Goal: Obtain resource: Download file/media

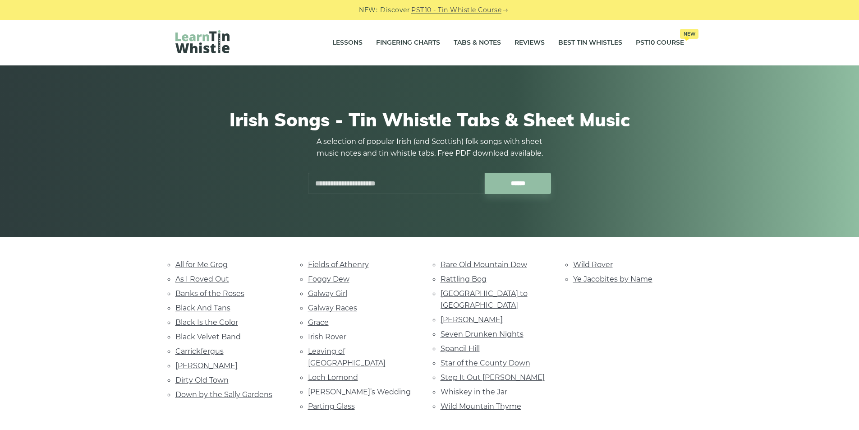
scroll to position [45, 0]
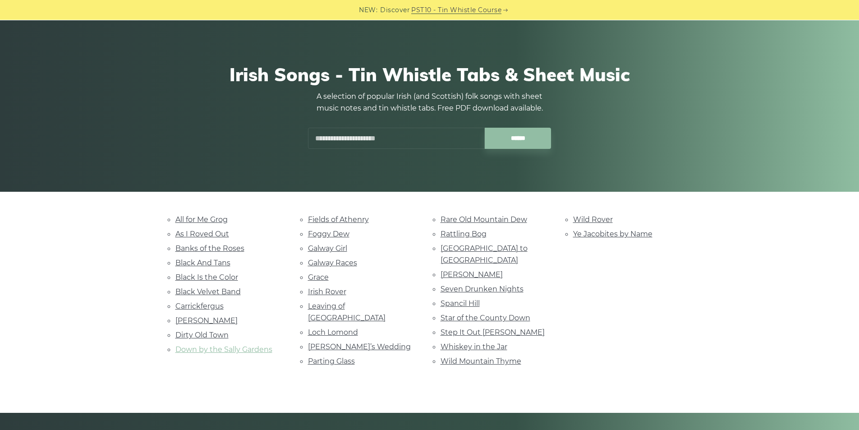
click at [216, 348] on link "Down by the Sally Gardens" at bounding box center [223, 349] width 97 height 9
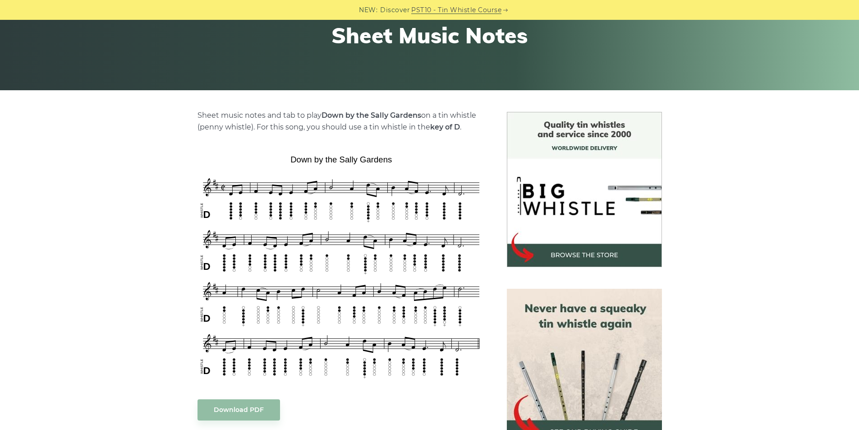
scroll to position [180, 0]
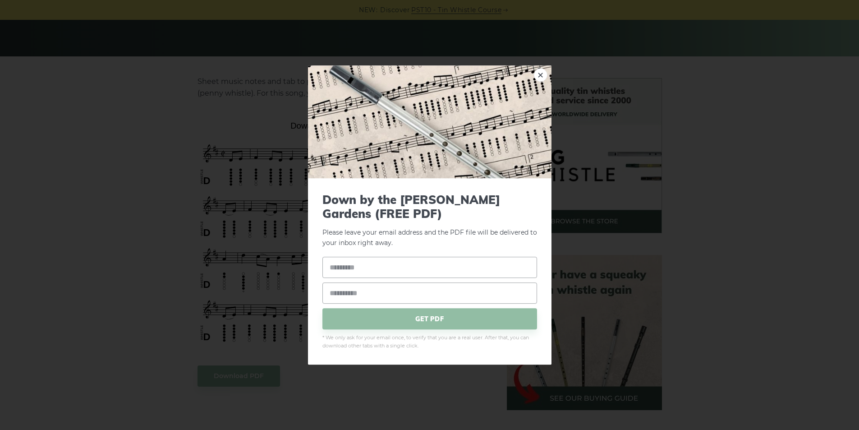
click at [534, 72] on link "×" at bounding box center [541, 75] width 14 height 14
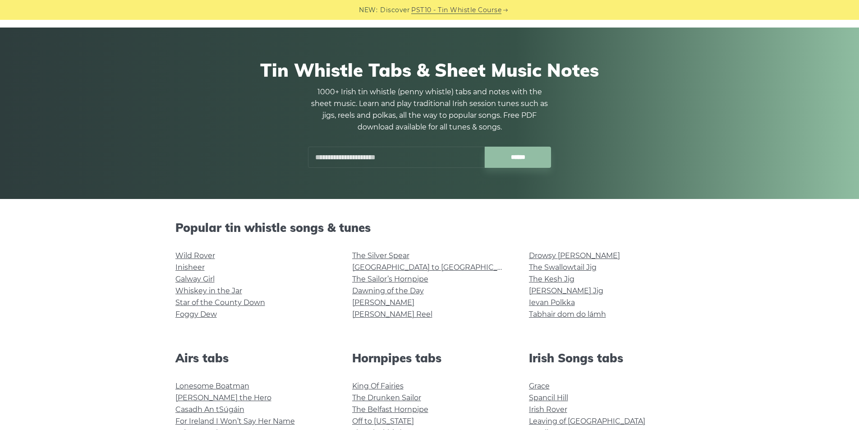
scroll to position [90, 0]
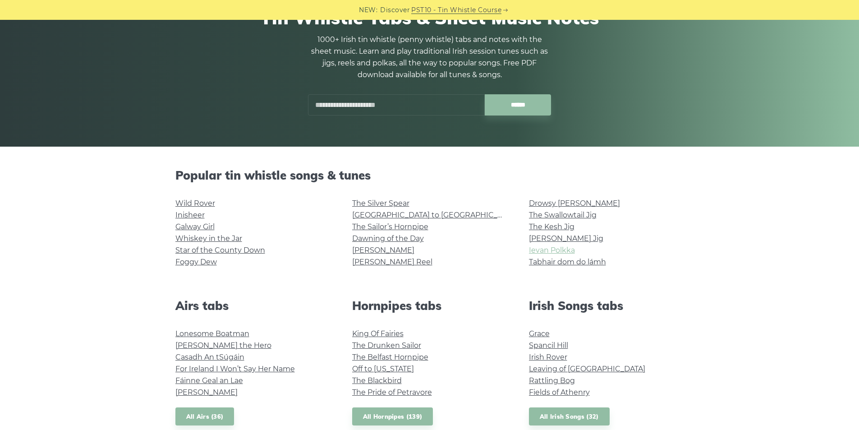
click at [560, 250] on link "Ievan Polkka" at bounding box center [552, 250] width 46 height 9
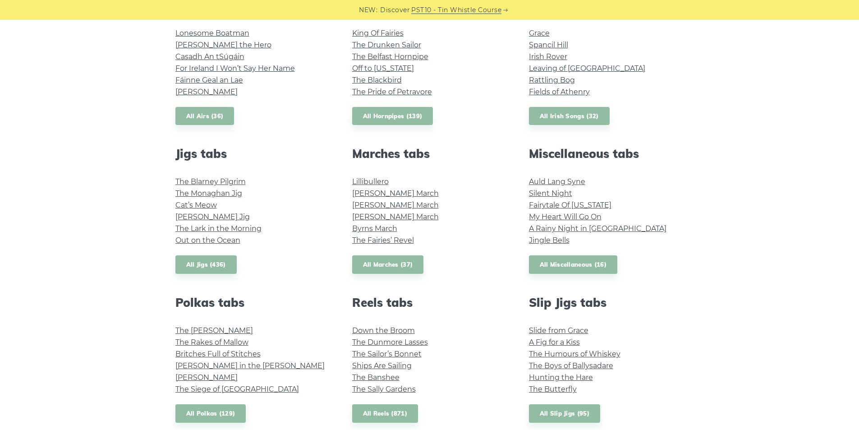
scroll to position [451, 0]
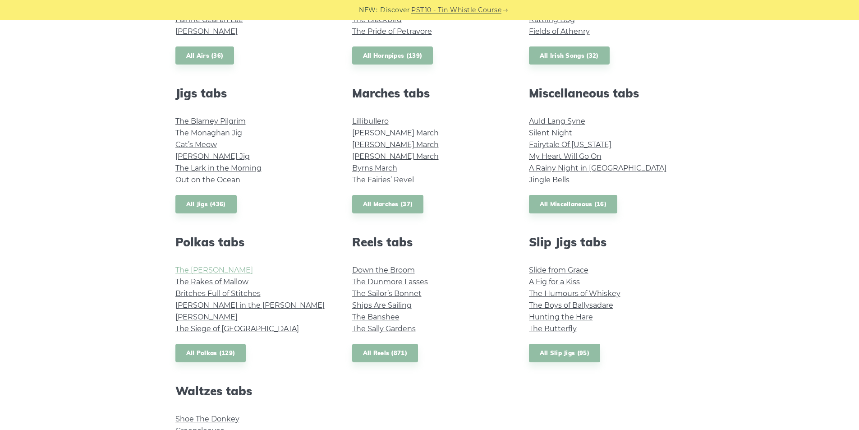
click at [195, 272] on link "The Kerry Polka" at bounding box center [214, 270] width 78 height 9
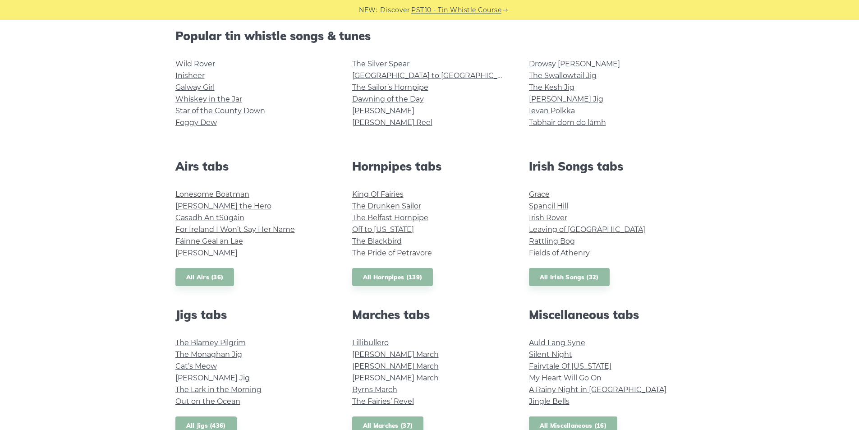
scroll to position [225, 0]
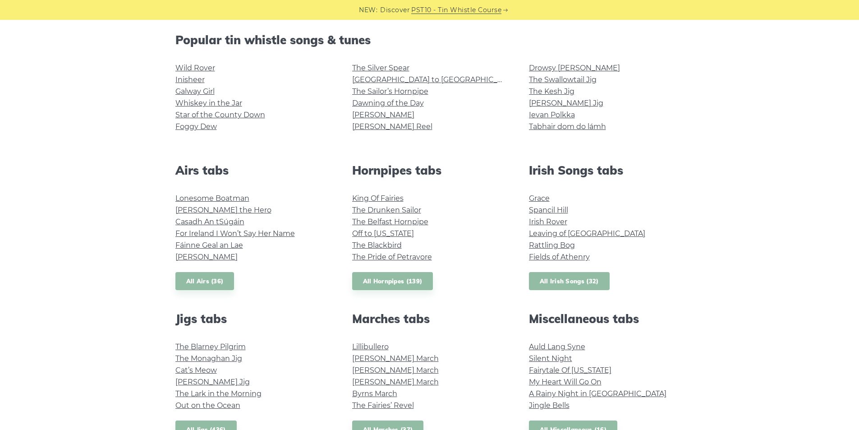
click at [570, 281] on link "All Irish Songs (32)" at bounding box center [569, 281] width 81 height 18
click at [198, 95] on link "Galway Girl" at bounding box center [194, 91] width 39 height 9
click at [202, 129] on link "Foggy Dew" at bounding box center [195, 126] width 41 height 9
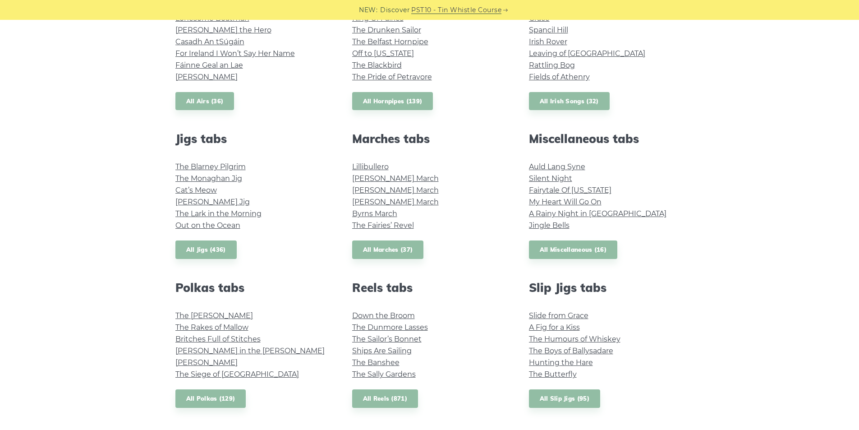
scroll to position [406, 0]
click at [198, 250] on link "All Jigs (436)" at bounding box center [205, 249] width 61 height 18
click at [209, 397] on link "All Polkas (129)" at bounding box center [210, 398] width 71 height 18
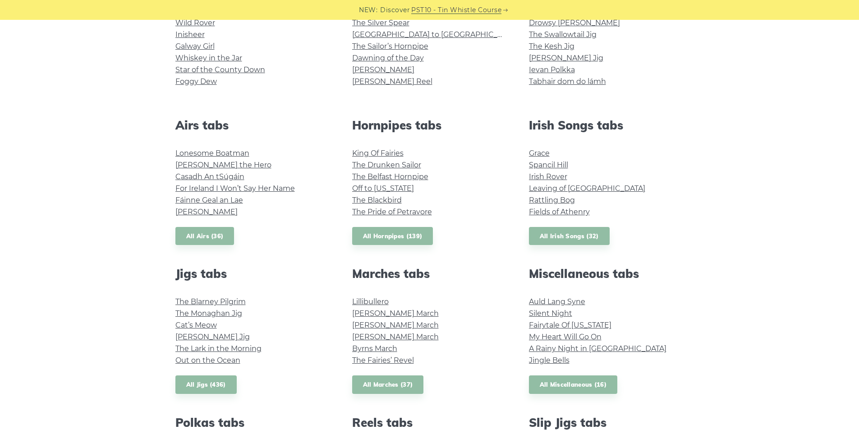
scroll to position [135, 0]
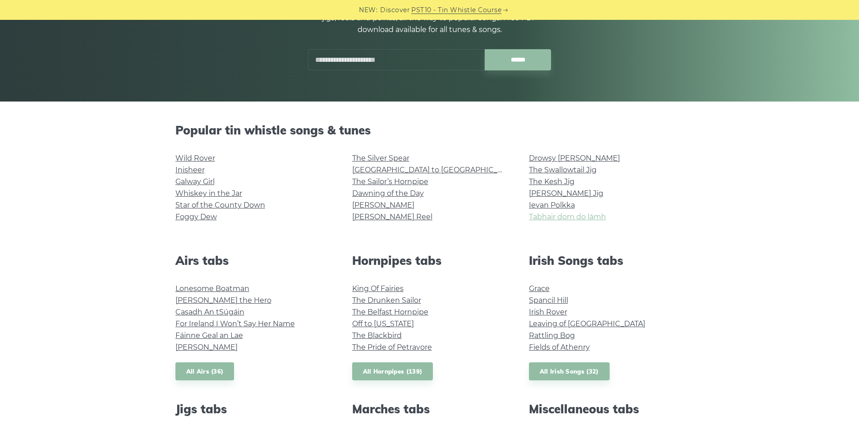
click at [543, 218] on link "Tabhair dom do lámh" at bounding box center [567, 216] width 77 height 9
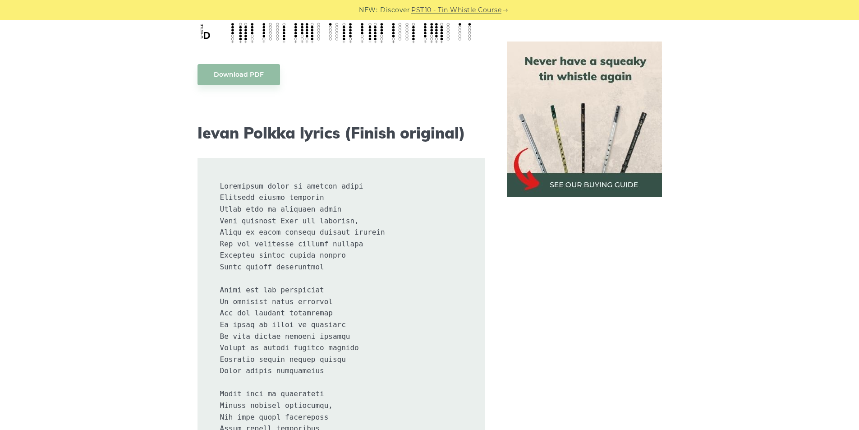
scroll to position [406, 0]
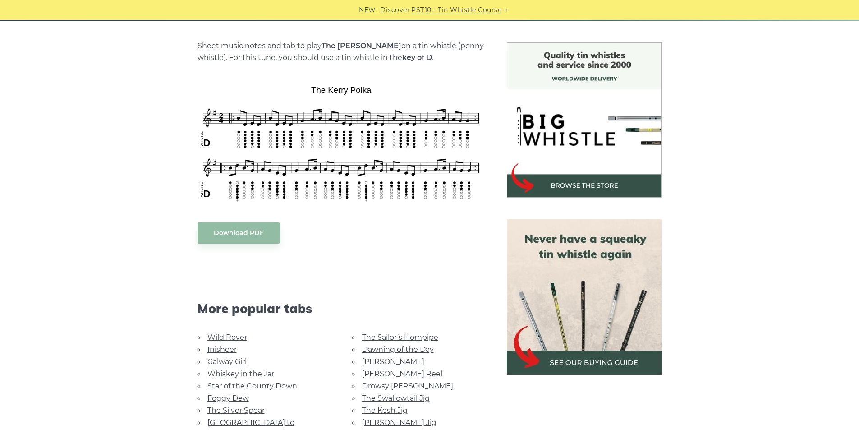
scroll to position [225, 0]
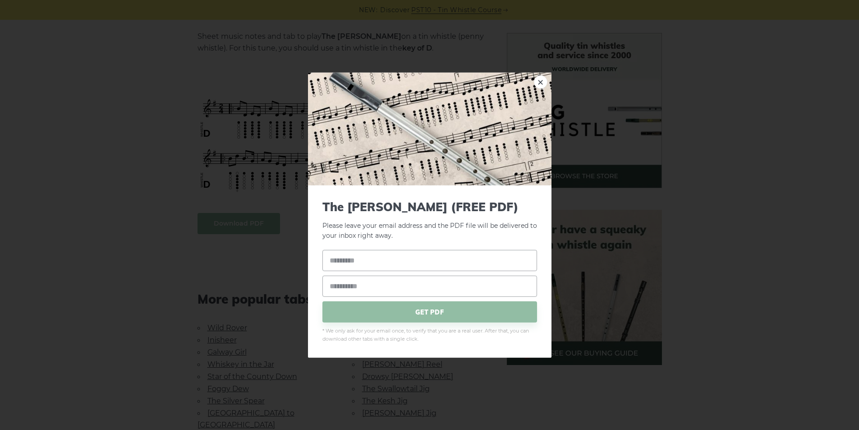
click at [252, 221] on body "NEW: Discover PST10 - Tin Whistle Course Lessons Fingering Charts Tabs & Notes …" at bounding box center [429, 417] width 859 height 1284
click at [492, 263] on input "text" at bounding box center [429, 260] width 215 height 21
type input "******"
click at [493, 287] on div "****** GET PDF" at bounding box center [429, 286] width 215 height 73
click at [493, 287] on input "email" at bounding box center [429, 286] width 215 height 21
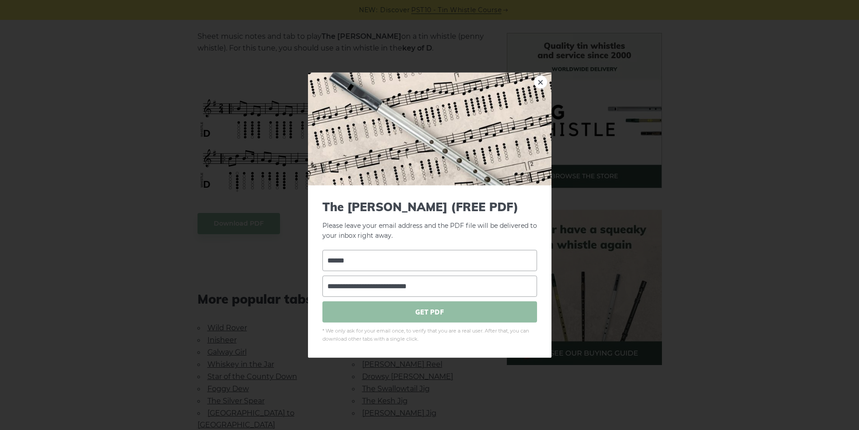
type input "**********"
click at [477, 308] on span "GET PDF" at bounding box center [429, 311] width 215 height 21
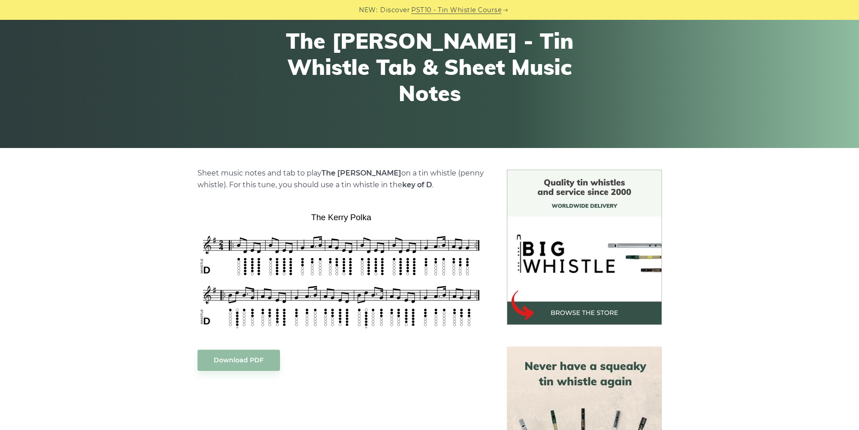
scroll to position [45, 0]
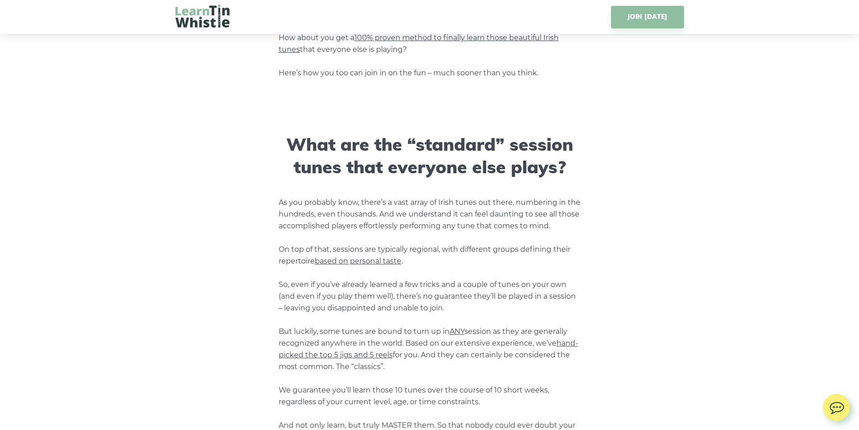
scroll to position [947, 0]
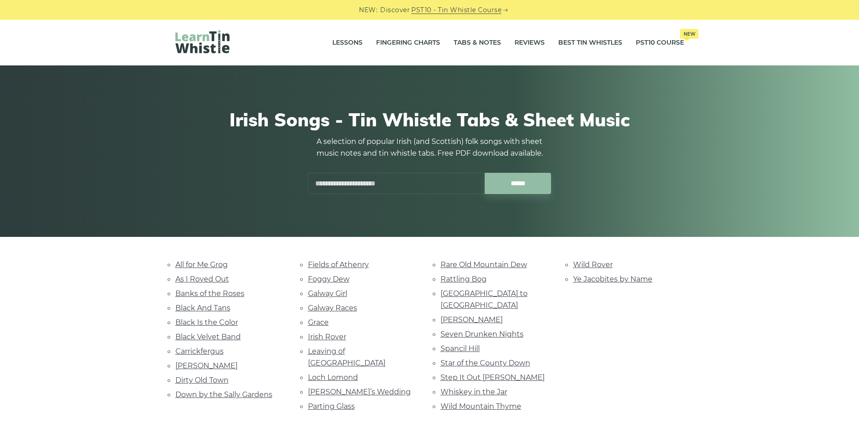
scroll to position [45, 0]
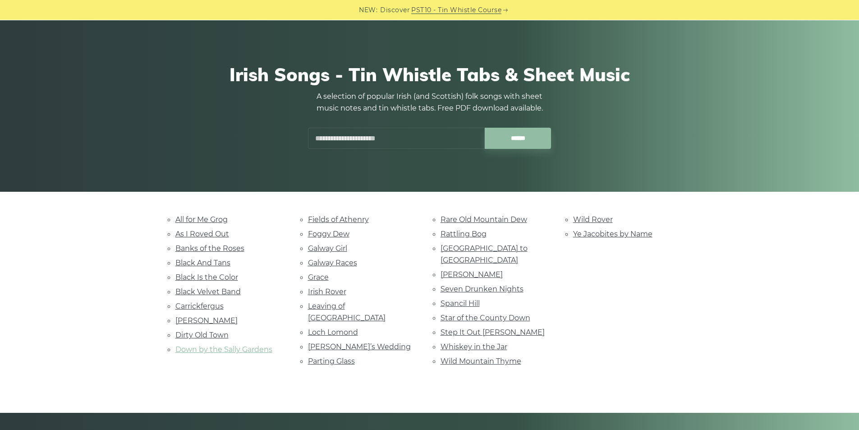
click at [215, 345] on ul "All for Me Grog As I Roved Out Banks of the Roses Black And Tans Black Is the C…" at bounding box center [230, 284] width 111 height 142
click at [215, 345] on link "Down by the Sally Gardens" at bounding box center [223, 349] width 97 height 9
click at [323, 279] on link "Grace" at bounding box center [318, 277] width 21 height 9
click at [207, 317] on link "Danny Boy" at bounding box center [206, 320] width 62 height 9
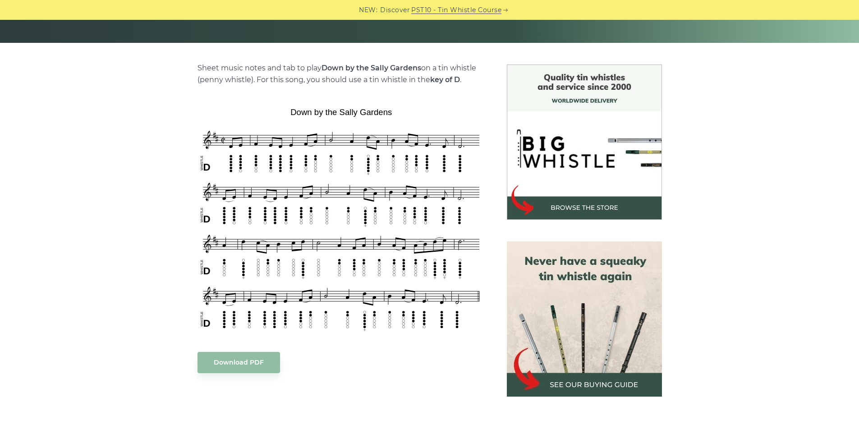
scroll to position [271, 0]
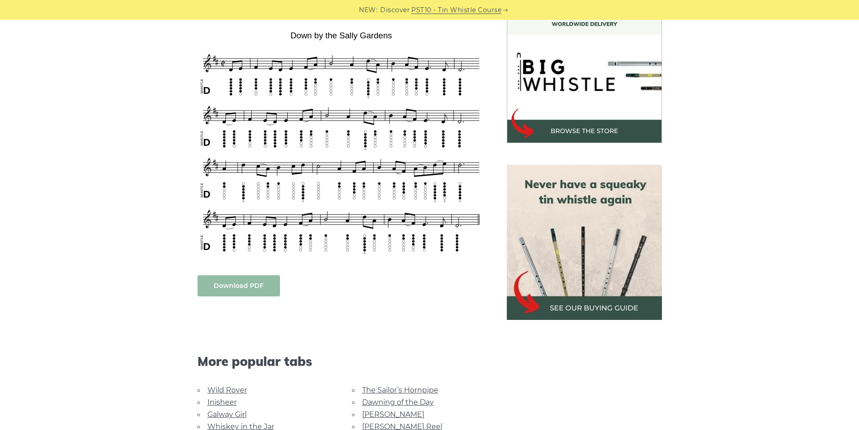
click at [266, 294] on link "Download PDF" at bounding box center [239, 285] width 83 height 21
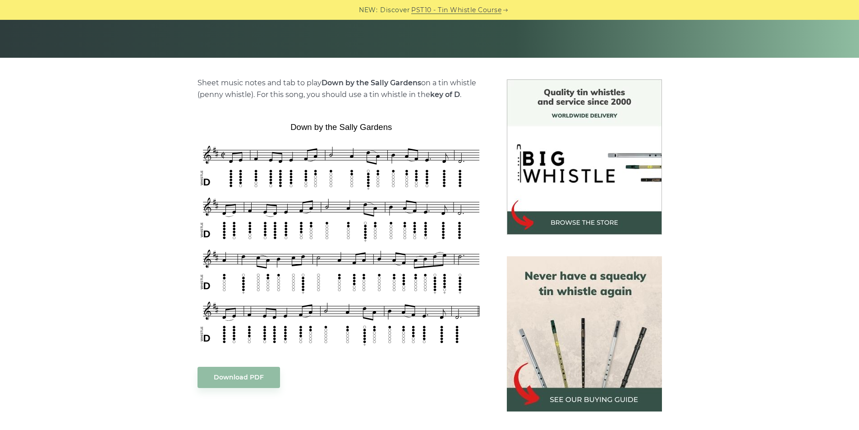
scroll to position [90, 0]
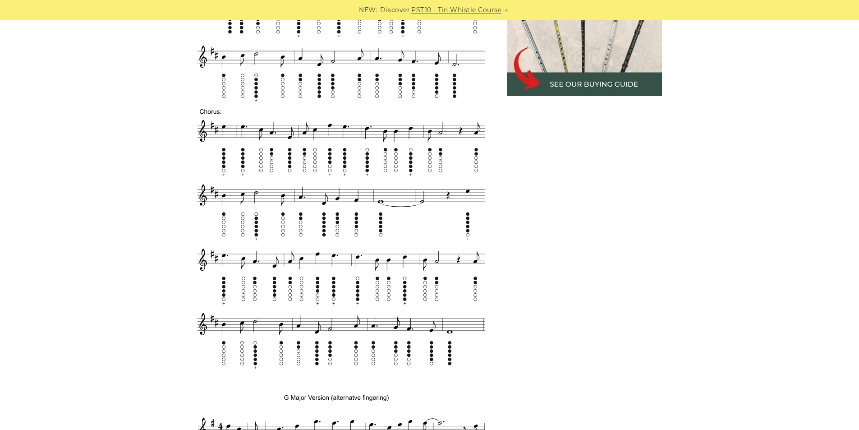
scroll to position [361, 0]
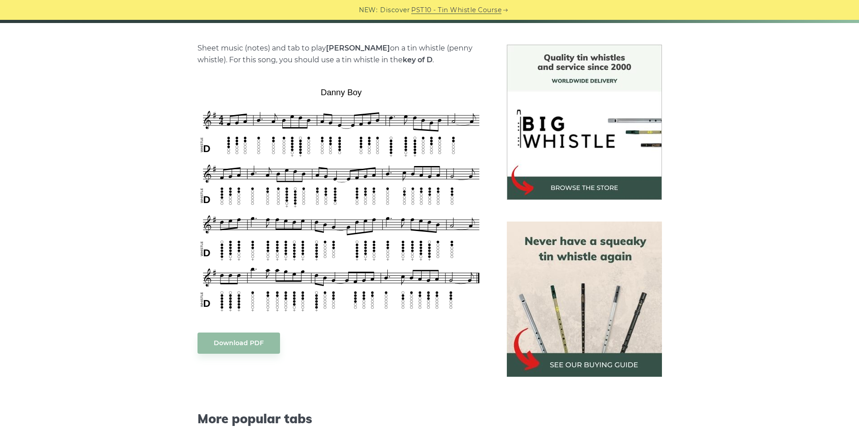
scroll to position [225, 0]
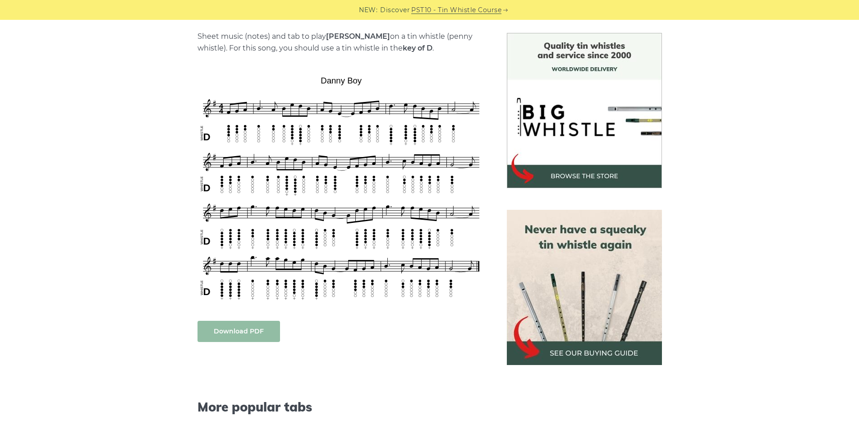
click at [257, 333] on link "Download PDF" at bounding box center [239, 331] width 83 height 21
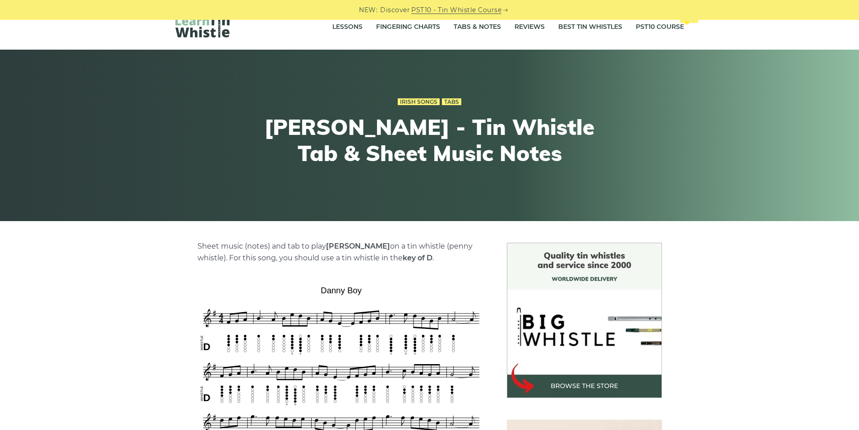
scroll to position [0, 0]
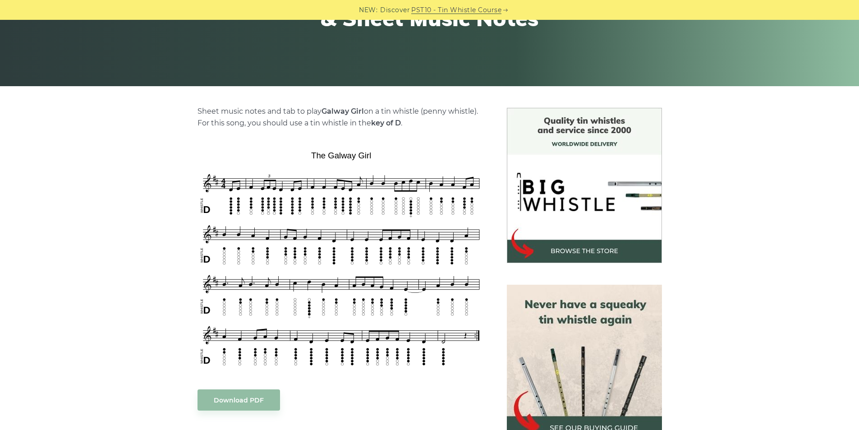
scroll to position [225, 0]
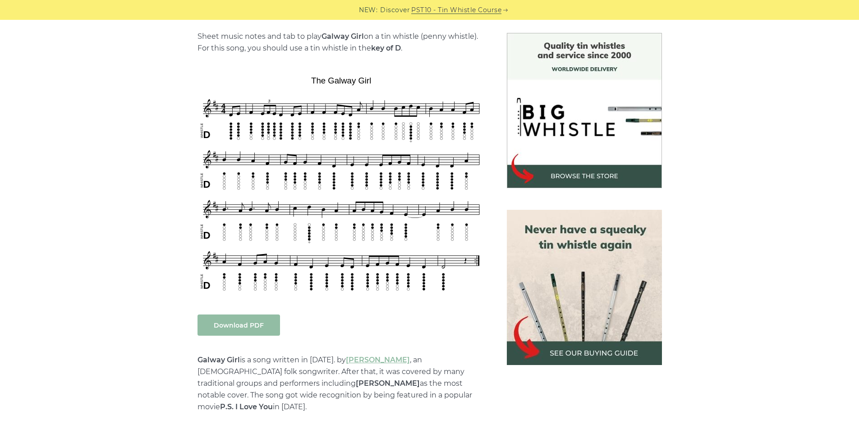
click at [240, 327] on link "Download PDF" at bounding box center [239, 324] width 83 height 21
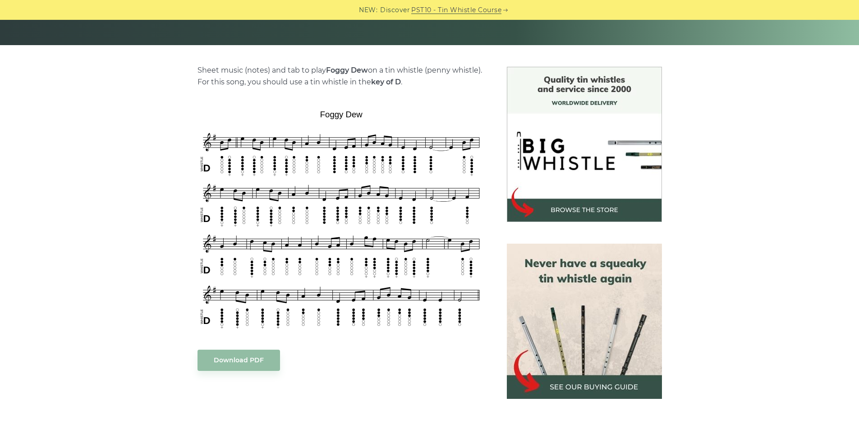
scroll to position [225, 0]
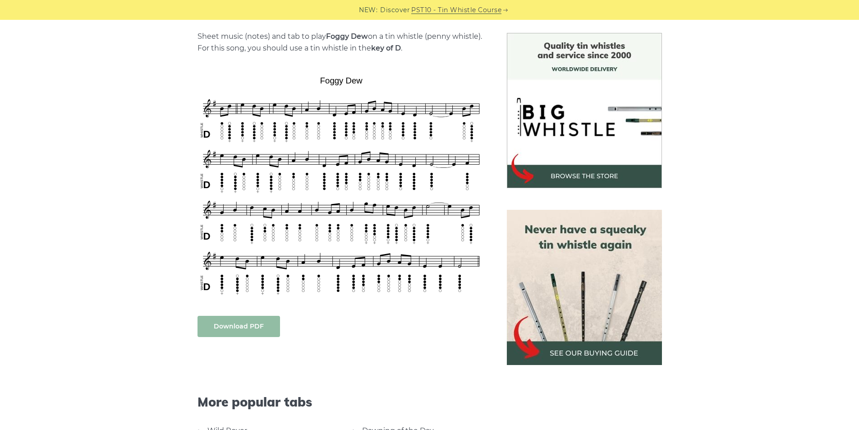
click at [246, 326] on link "Download PDF" at bounding box center [239, 326] width 83 height 21
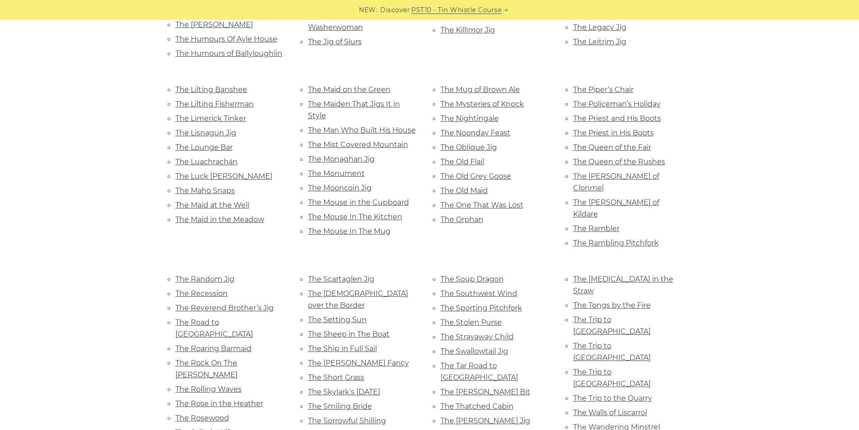
scroll to position [1984, 0]
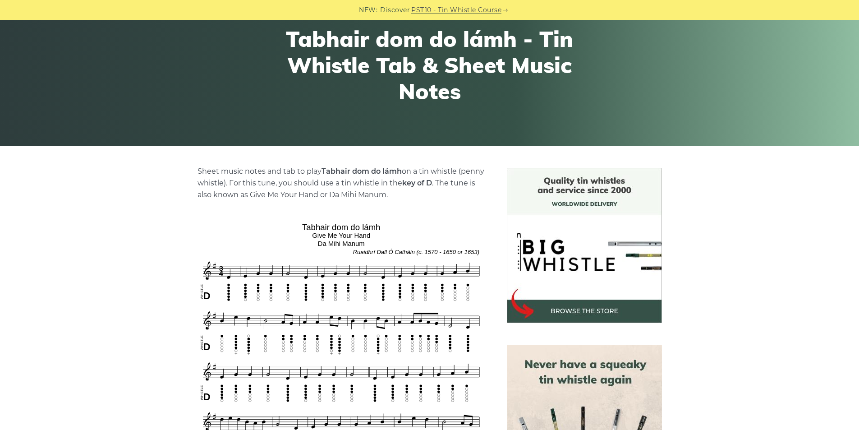
scroll to position [90, 0]
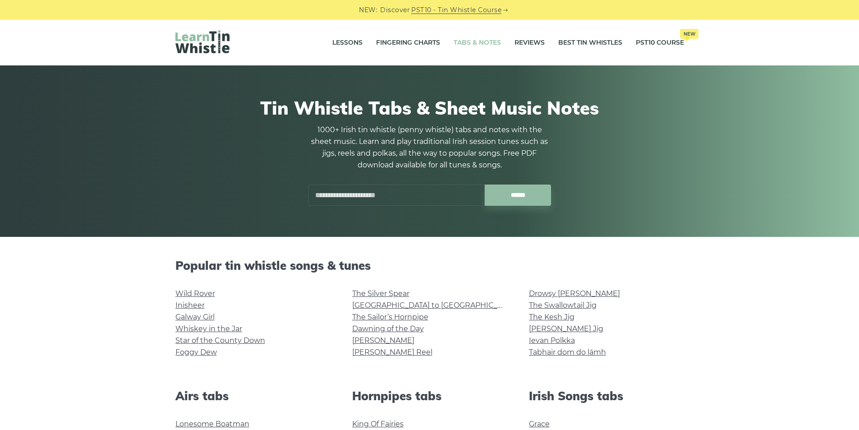
click at [361, 204] on input "text" at bounding box center [396, 194] width 177 height 21
type input "**********"
click at [485, 184] on input "******" at bounding box center [518, 194] width 66 height 21
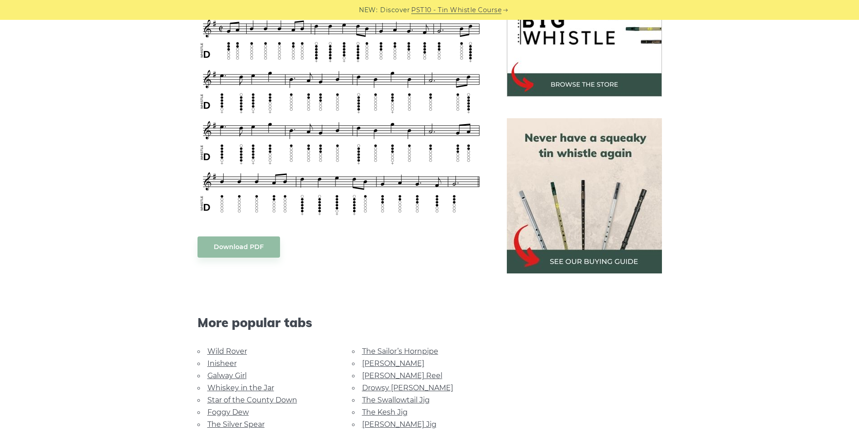
scroll to position [361, 0]
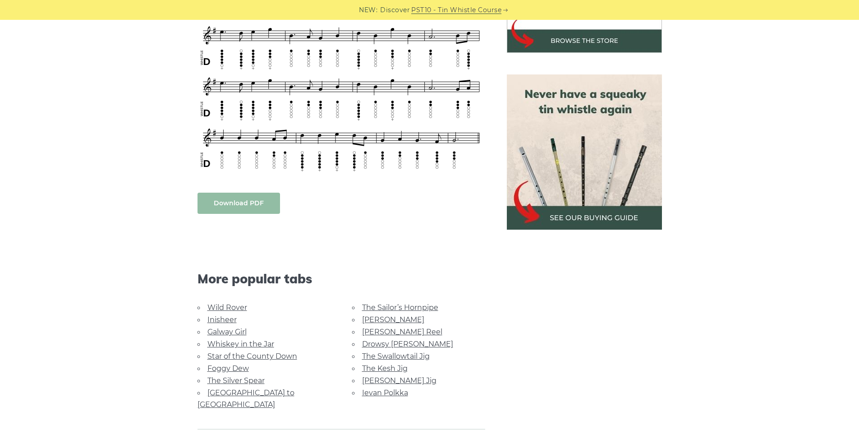
click at [258, 195] on link "Download PDF" at bounding box center [239, 203] width 83 height 21
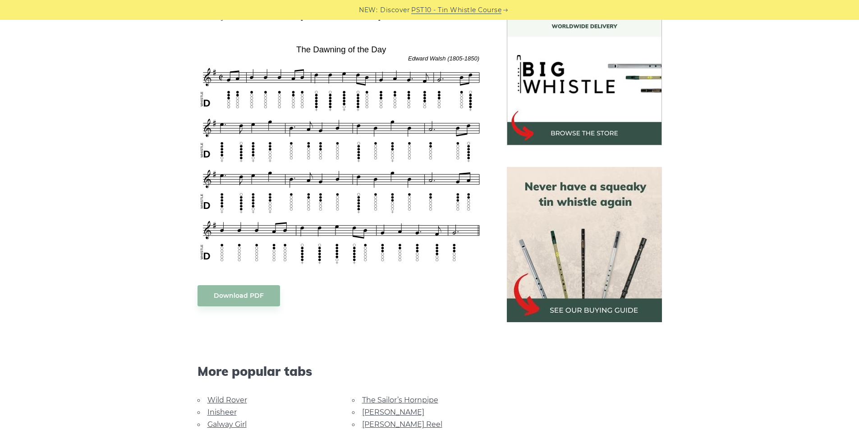
scroll to position [180, 0]
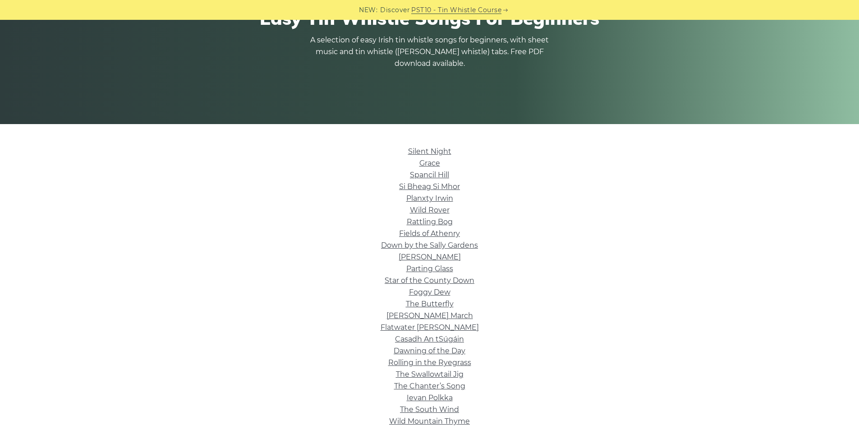
scroll to position [225, 0]
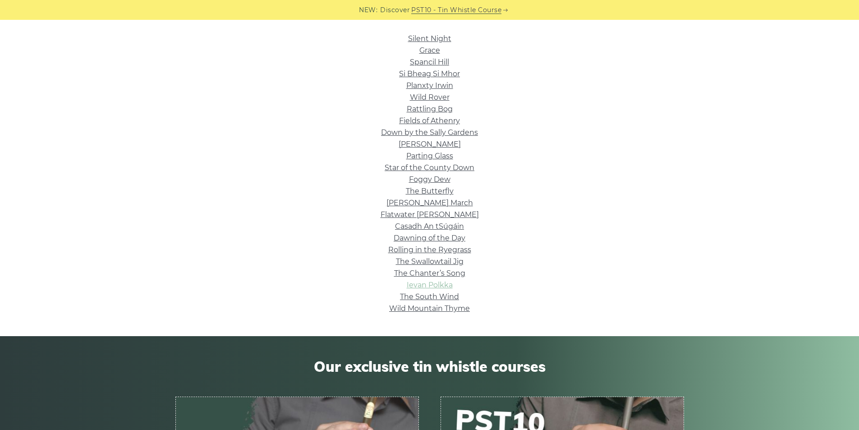
click at [447, 283] on link "Ievan Polkka" at bounding box center [430, 284] width 46 height 9
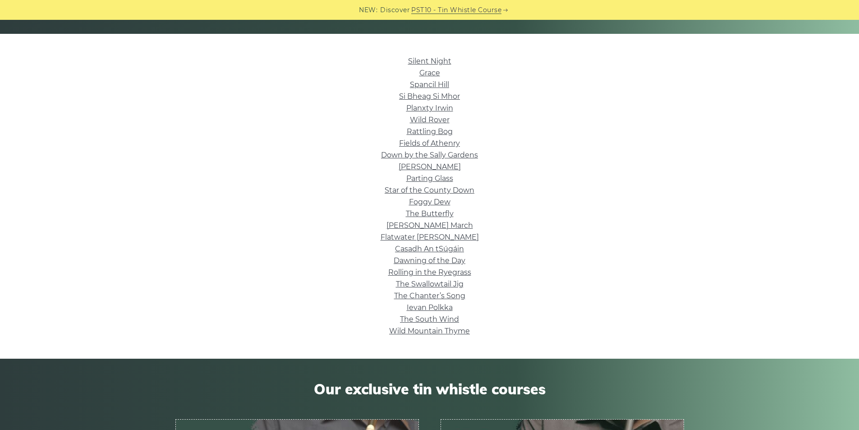
scroll to position [135, 0]
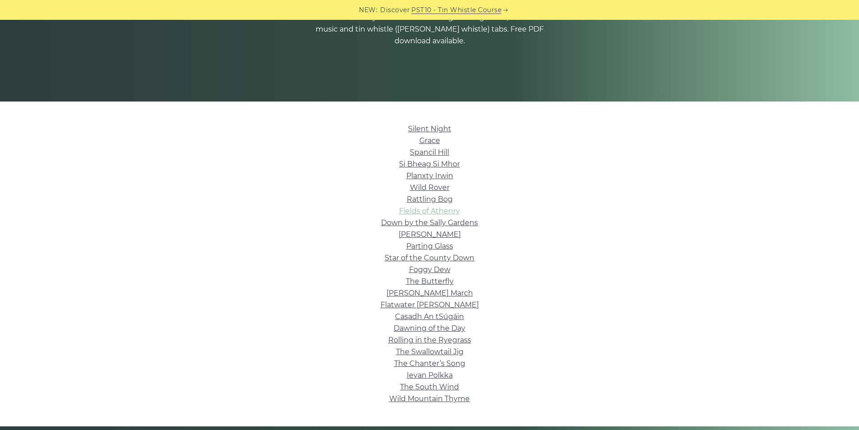
click at [404, 211] on link "Fields of Athenry" at bounding box center [429, 211] width 61 height 9
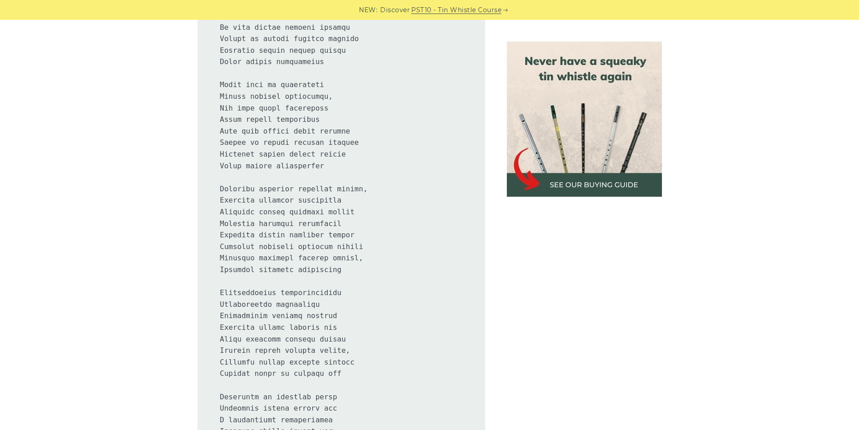
scroll to position [812, 0]
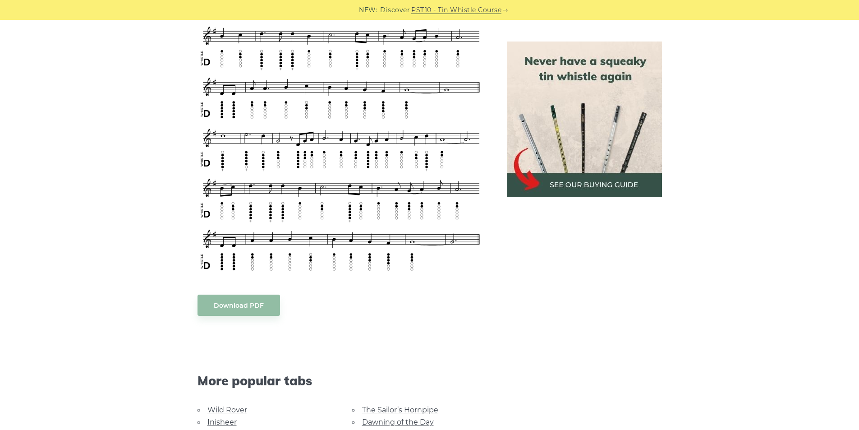
scroll to position [496, 0]
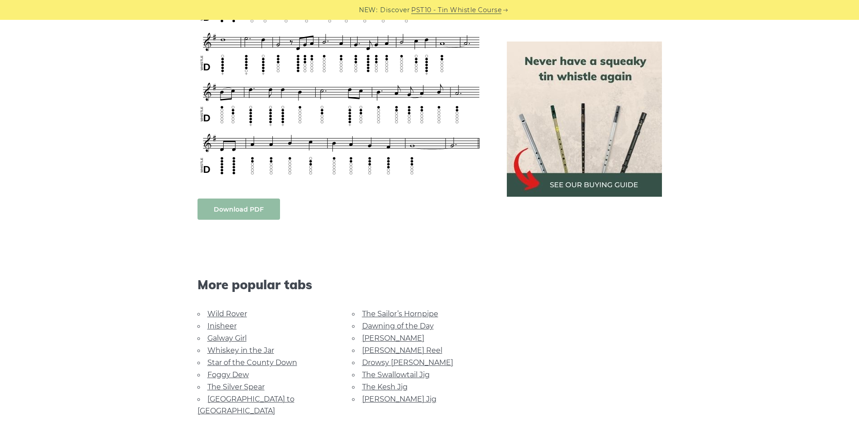
click at [259, 203] on link "Download PDF" at bounding box center [239, 208] width 83 height 21
